Goal: Navigation & Orientation: Find specific page/section

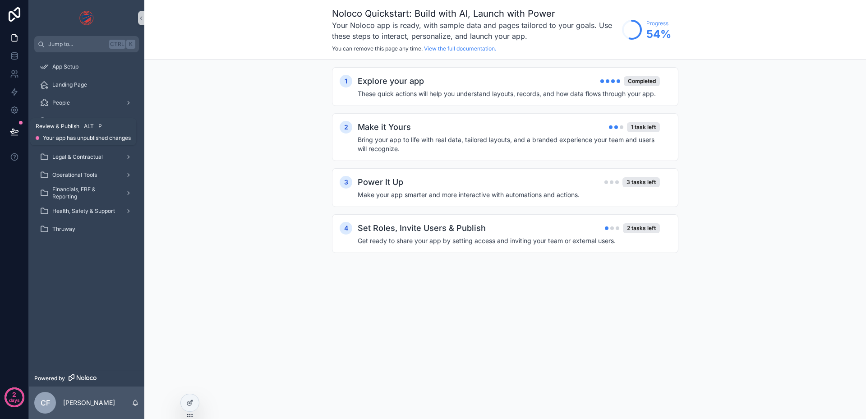
click at [16, 132] on icon at bounding box center [14, 131] width 8 height 5
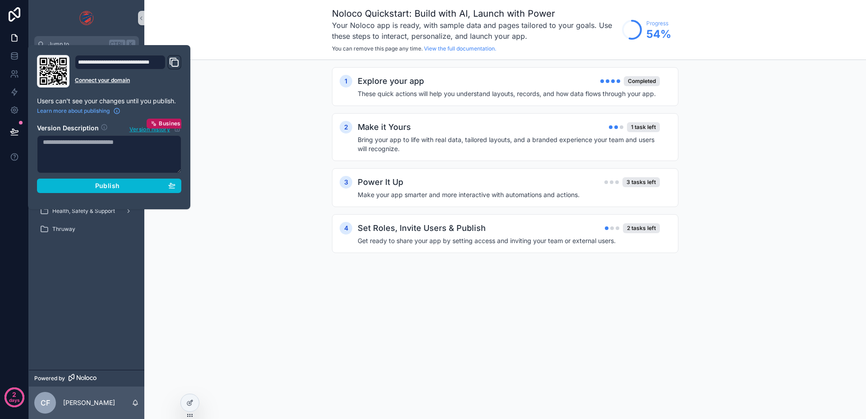
click at [249, 205] on div "1 Explore your app Completed These quick actions will help you understand layou…" at bounding box center [505, 169] width 722 height 218
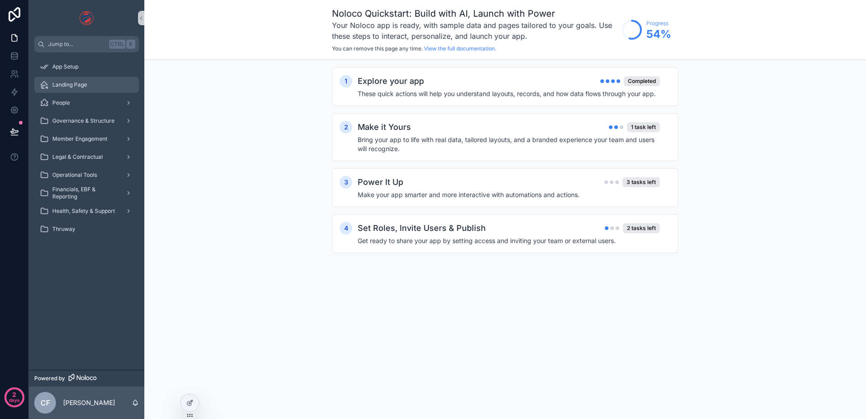
click at [73, 90] on div "Landing Page" at bounding box center [87, 85] width 94 height 14
